Goal: Information Seeking & Learning: Find specific fact

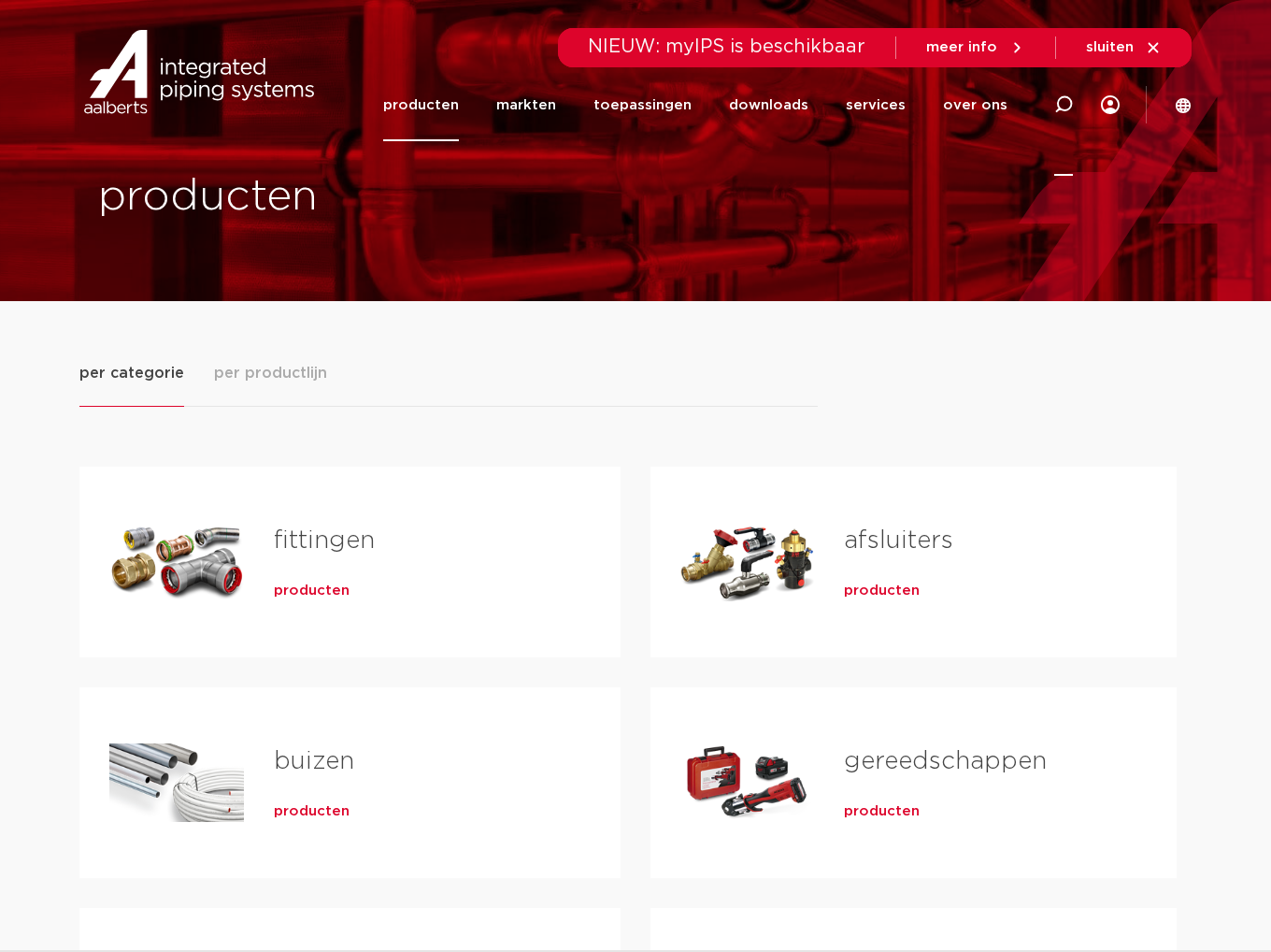
click at [1070, 106] on icon at bounding box center [1064, 104] width 19 height 19
click at [563, 98] on input "Zoeken" at bounding box center [781, 102] width 588 height 37
paste input "141200030001"
type input "141200030001"
click button "Zoeken" at bounding box center [0, 0] width 0 height 0
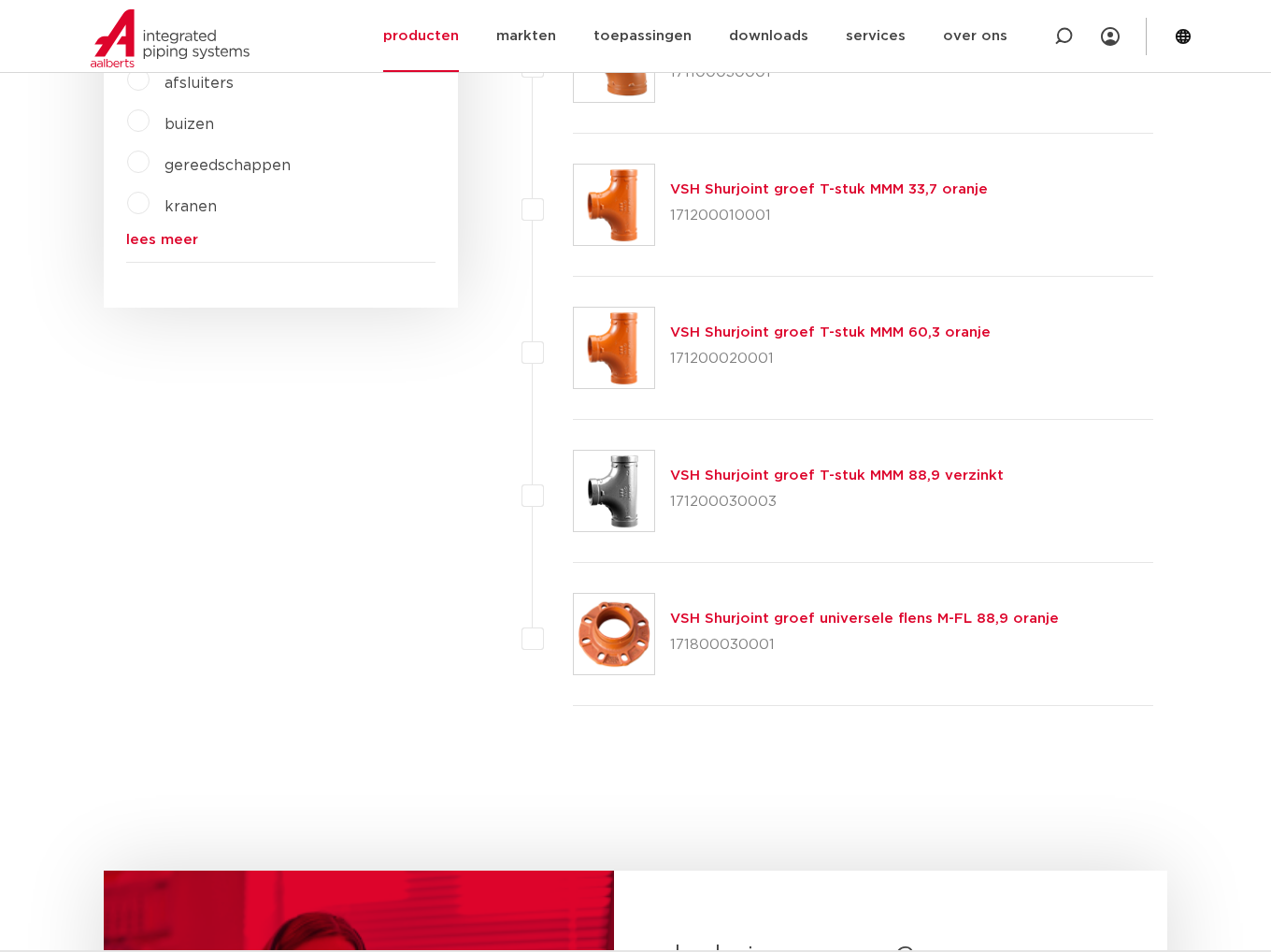
scroll to position [374, 0]
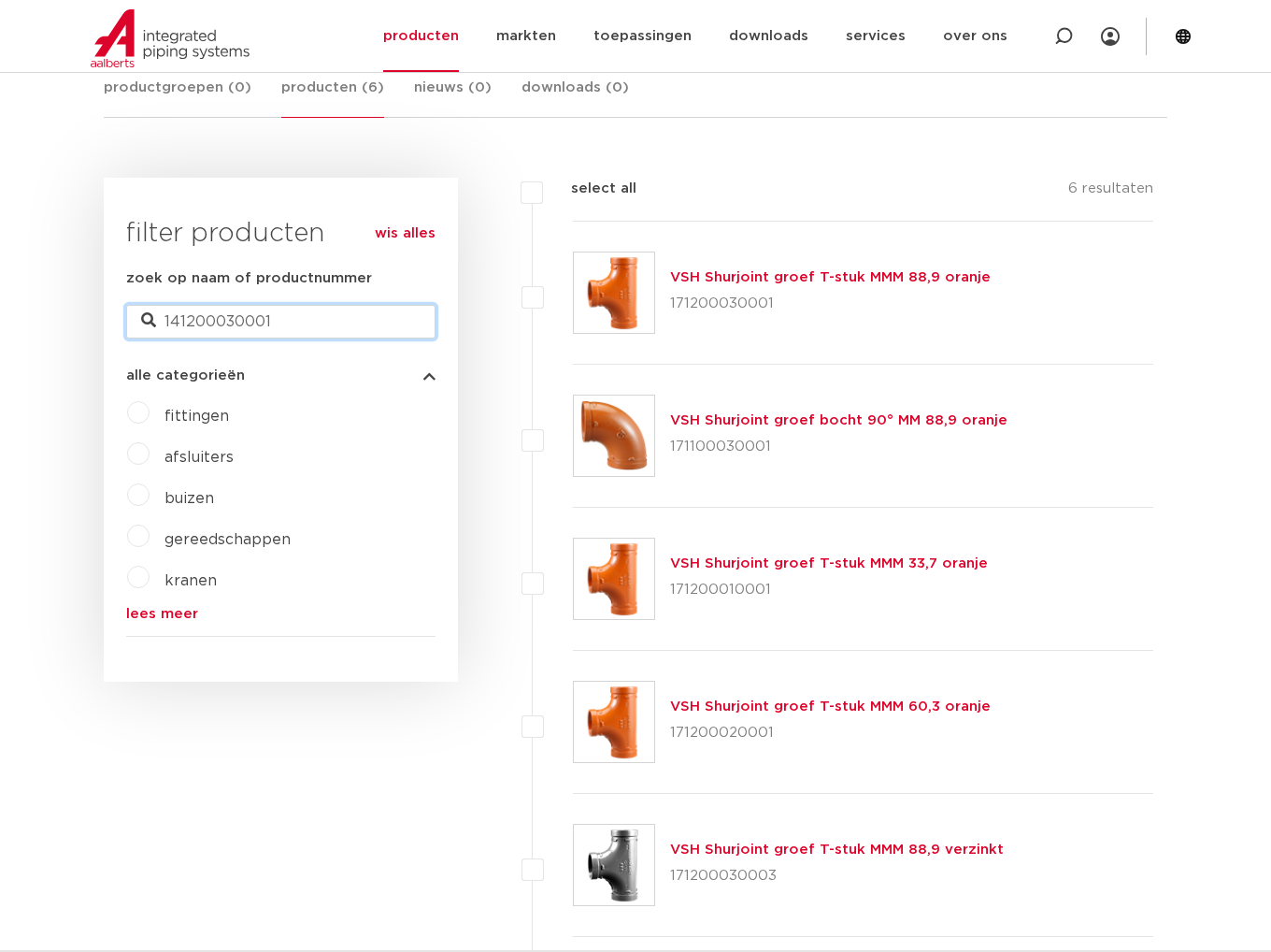
click at [299, 322] on input "141200030001" at bounding box center [281, 321] width 309 height 33
type input "1121F3029013"
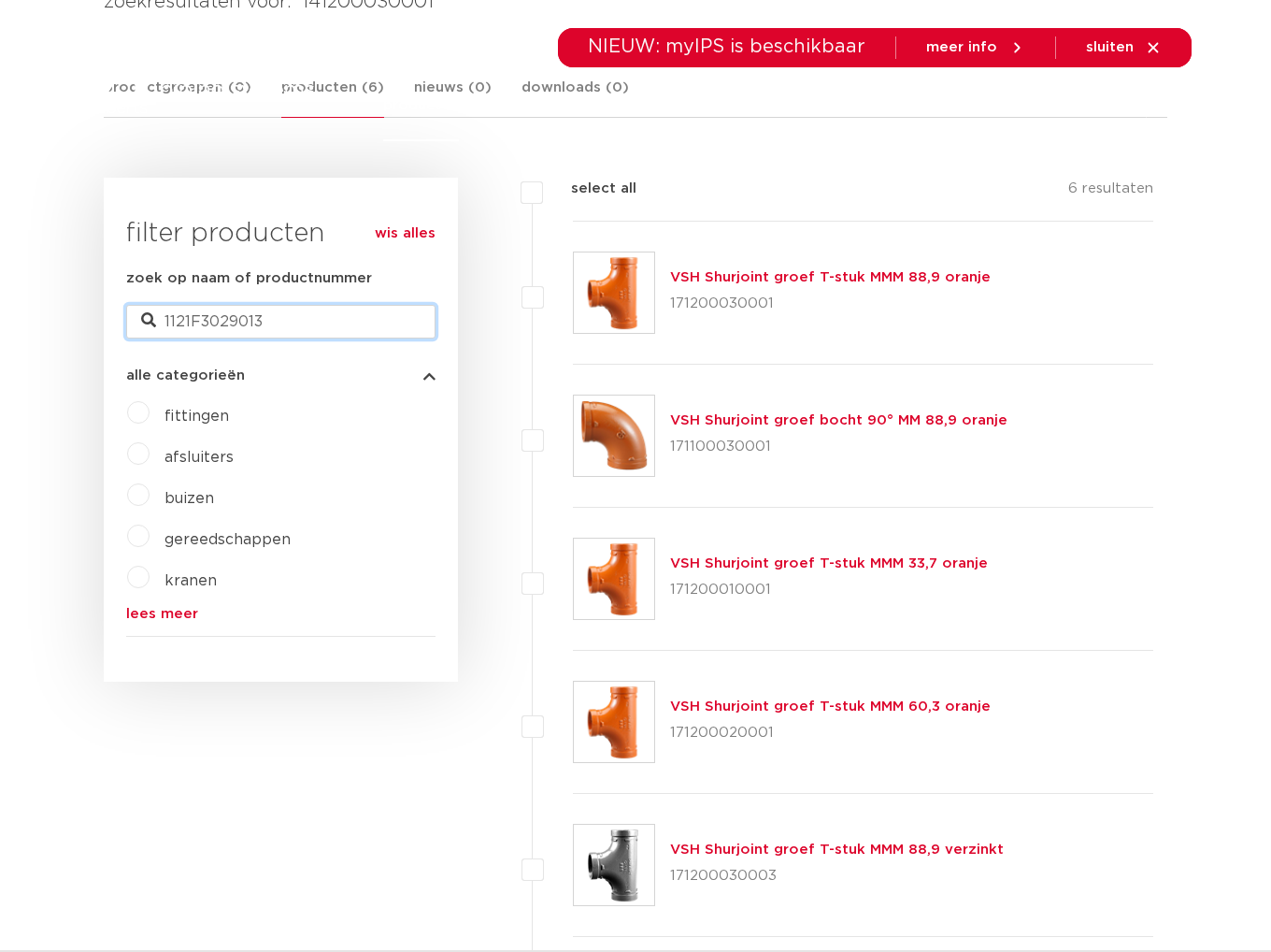
click at [221, 319] on input "1121F3029013" at bounding box center [281, 321] width 309 height 33
type input "141200030001"
click at [280, 327] on input "141200030001" at bounding box center [281, 321] width 309 height 33
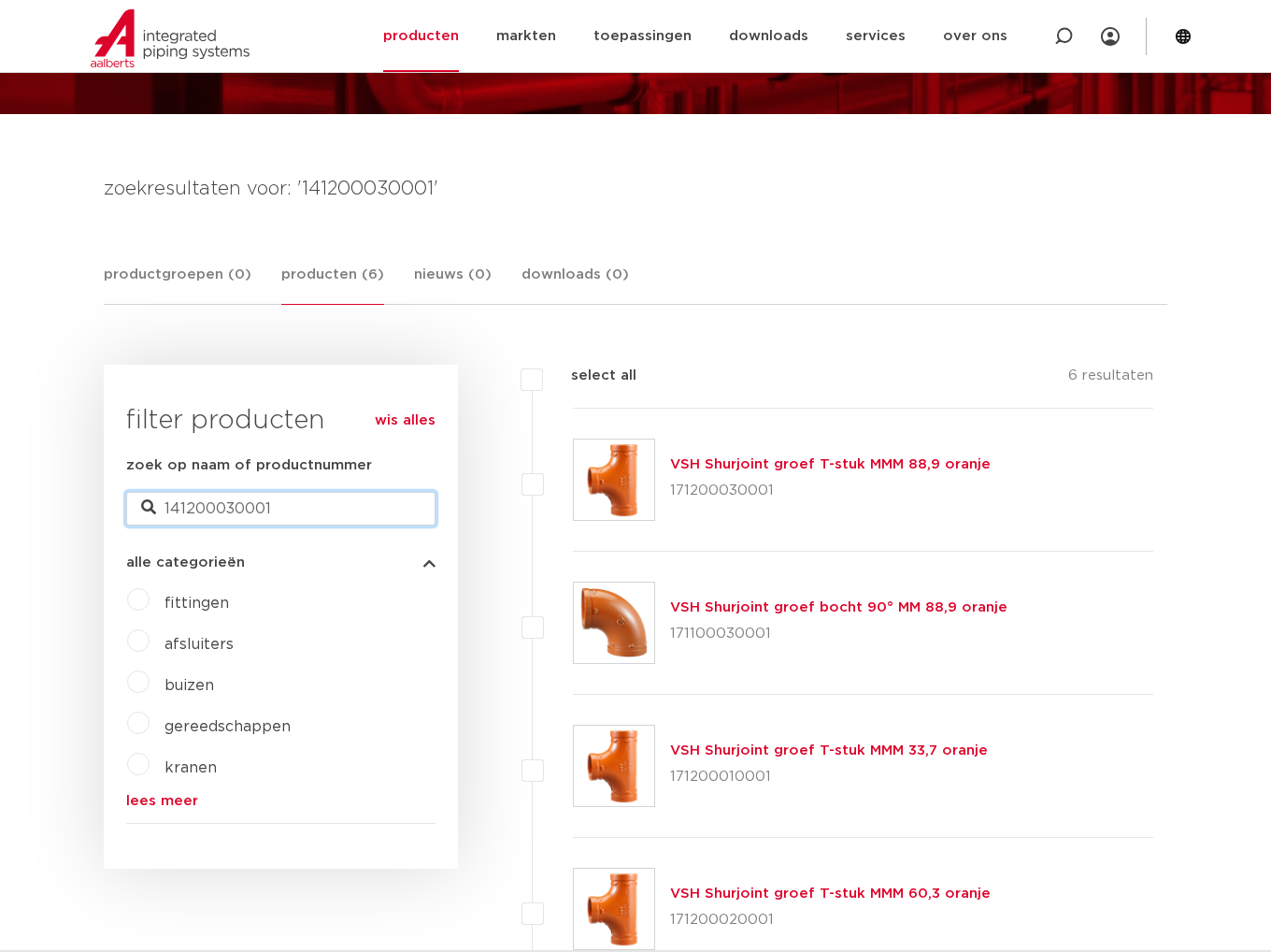
scroll to position [93, 0]
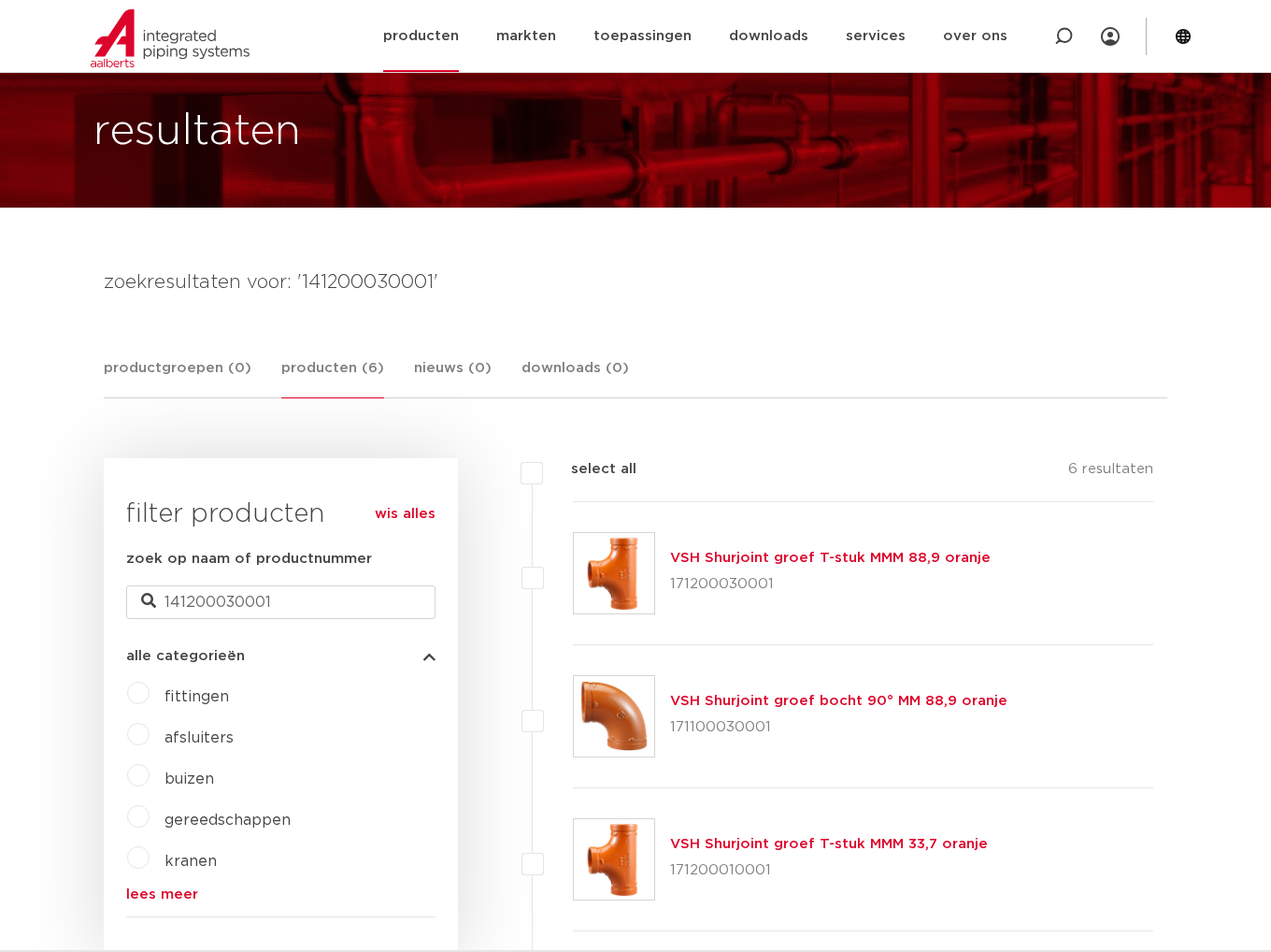
click at [1047, 40] on div at bounding box center [1063, 36] width 75 height 72
click at [932, 38] on input "Zoeken" at bounding box center [784, 34] width 588 height 37
paste input "141200030001"
type input "141200030001"
click button "Zoeken" at bounding box center [0, 0] width 0 height 0
